Goal: Entertainment & Leisure: Consume media (video, audio)

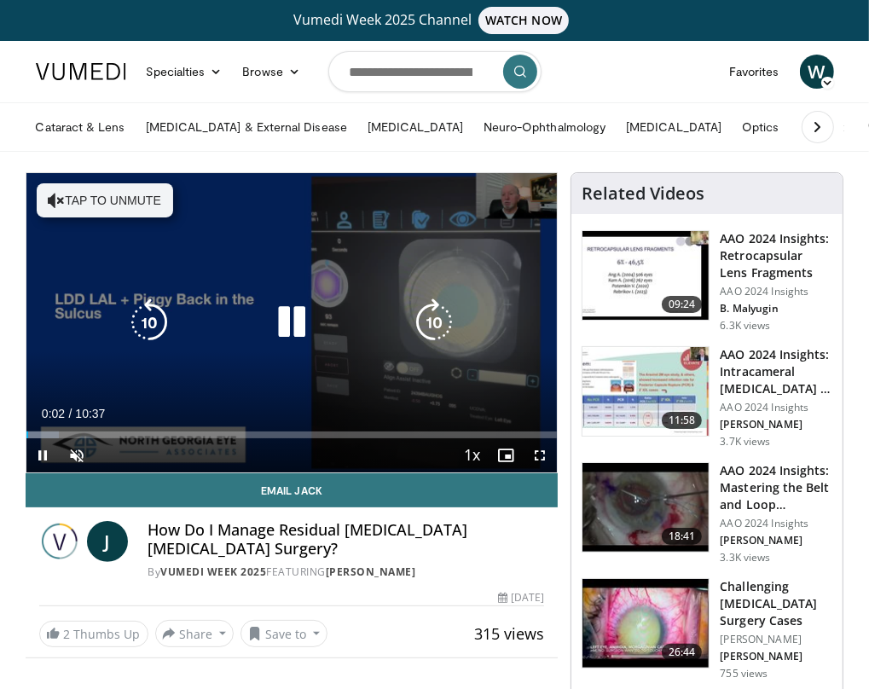
click at [55, 195] on icon "Video Player" at bounding box center [56, 200] width 17 height 17
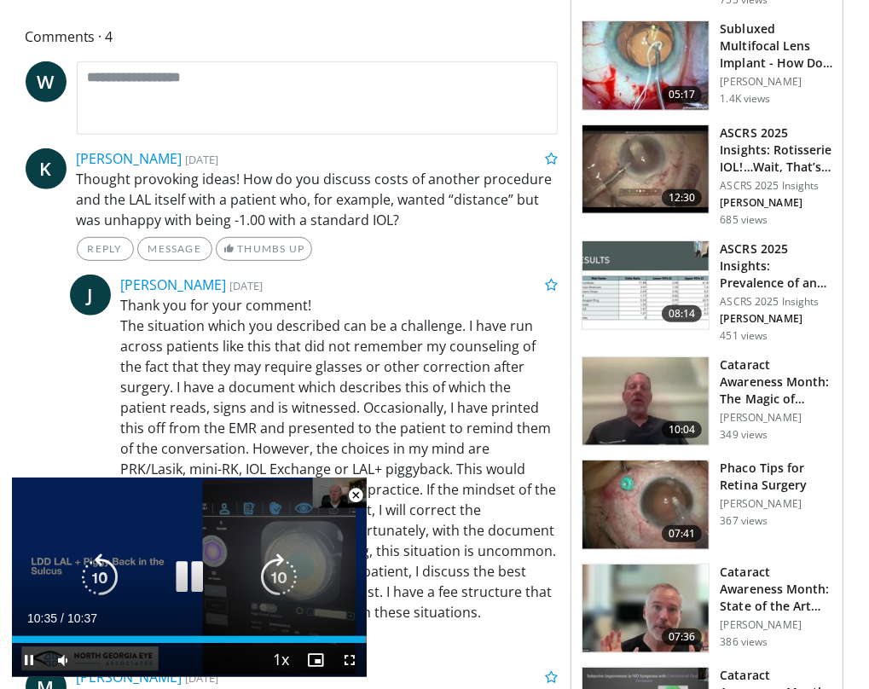
scroll to position [682, 0]
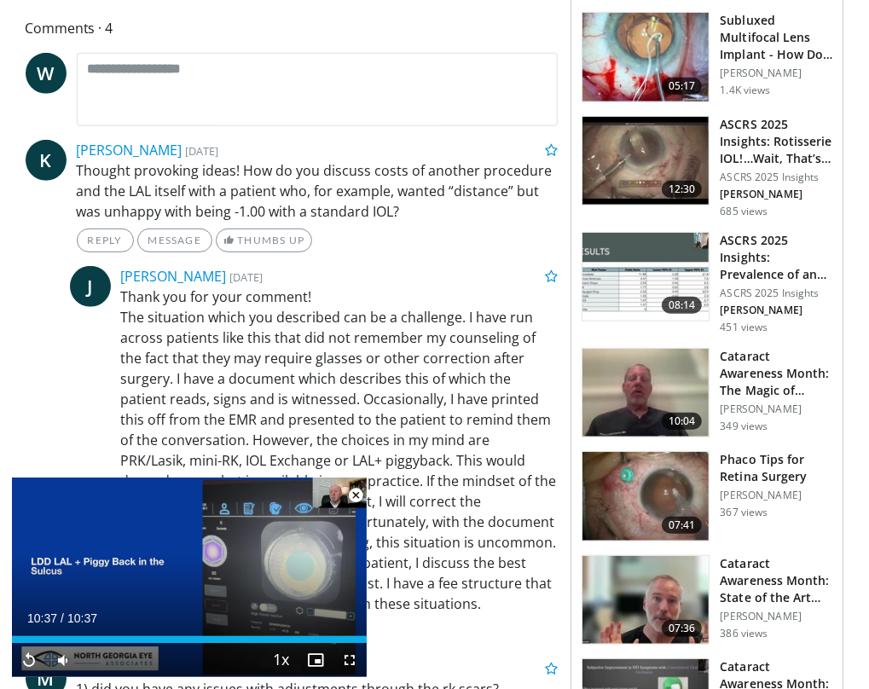
click at [354, 488] on span "Video Player" at bounding box center [355, 495] width 34 height 34
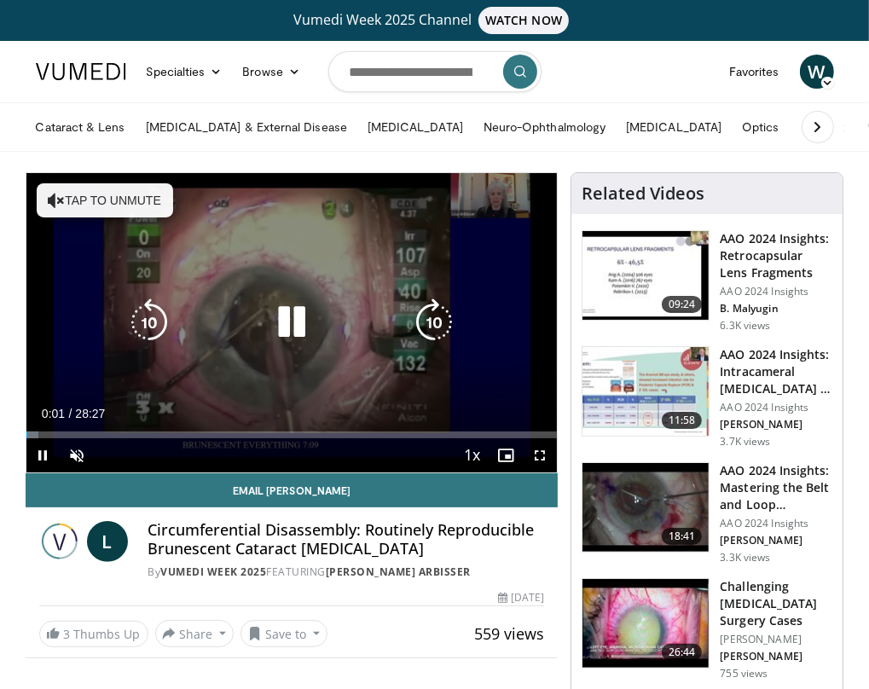
click at [120, 190] on button "Tap to unmute" at bounding box center [105, 200] width 136 height 34
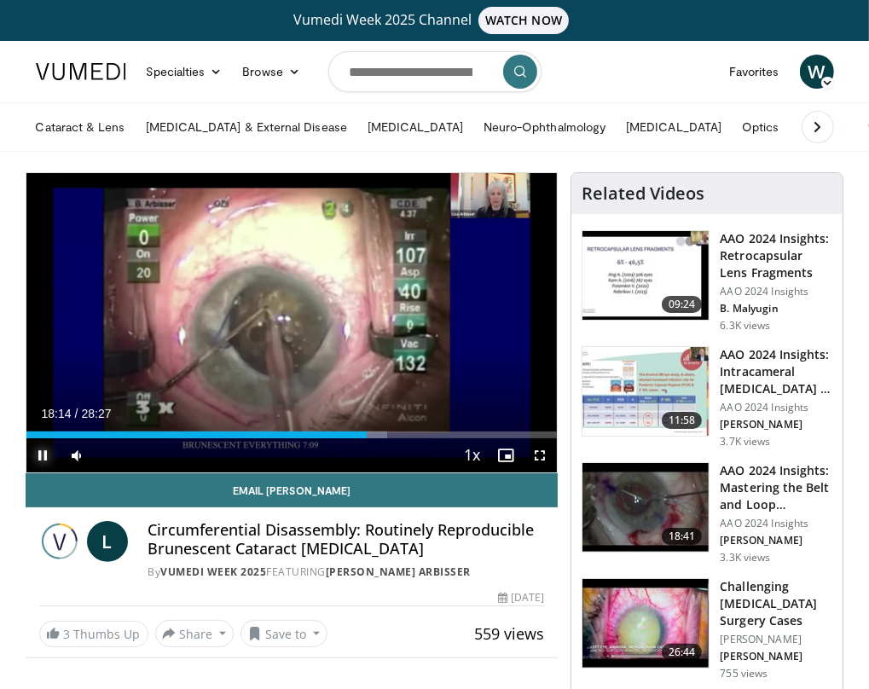
click at [44, 448] on span "Video Player" at bounding box center [43, 455] width 34 height 34
